Goal: Navigation & Orientation: Find specific page/section

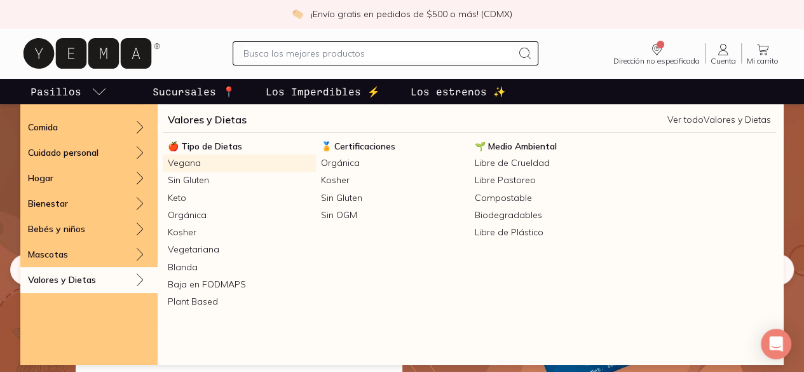
click at [190, 164] on link "Vegana" at bounding box center [239, 162] width 153 height 17
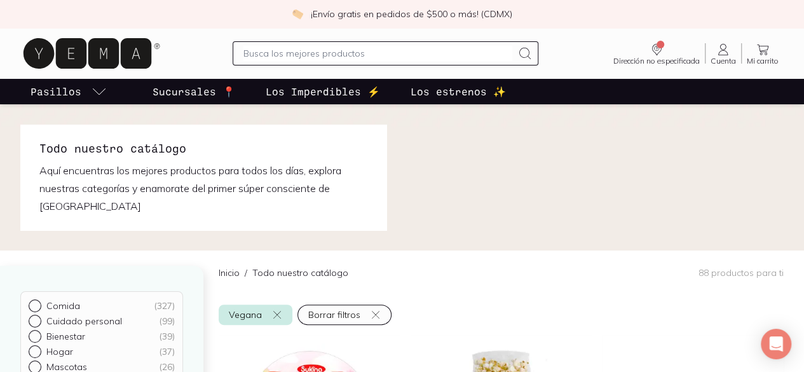
click at [449, 95] on p "Los estrenos ✨" at bounding box center [458, 91] width 95 height 15
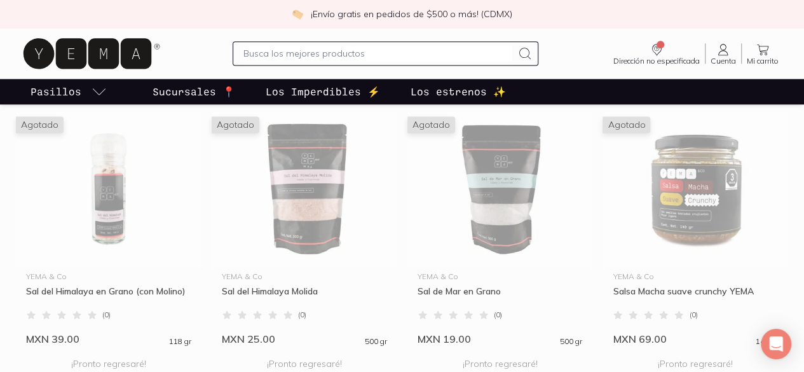
scroll to position [890, 0]
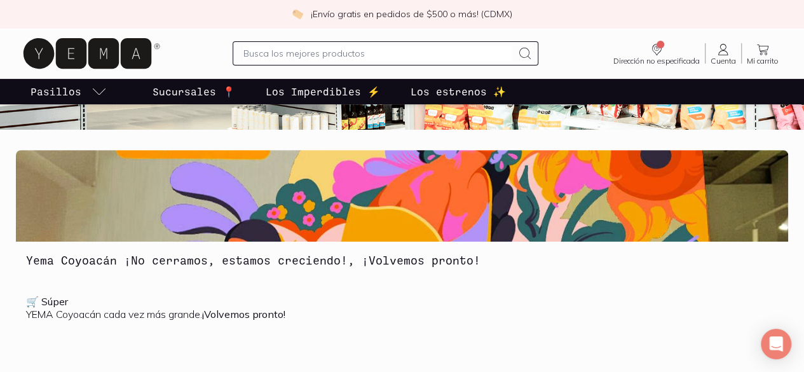
scroll to position [64, 0]
